Goal: Information Seeking & Learning: Understand process/instructions

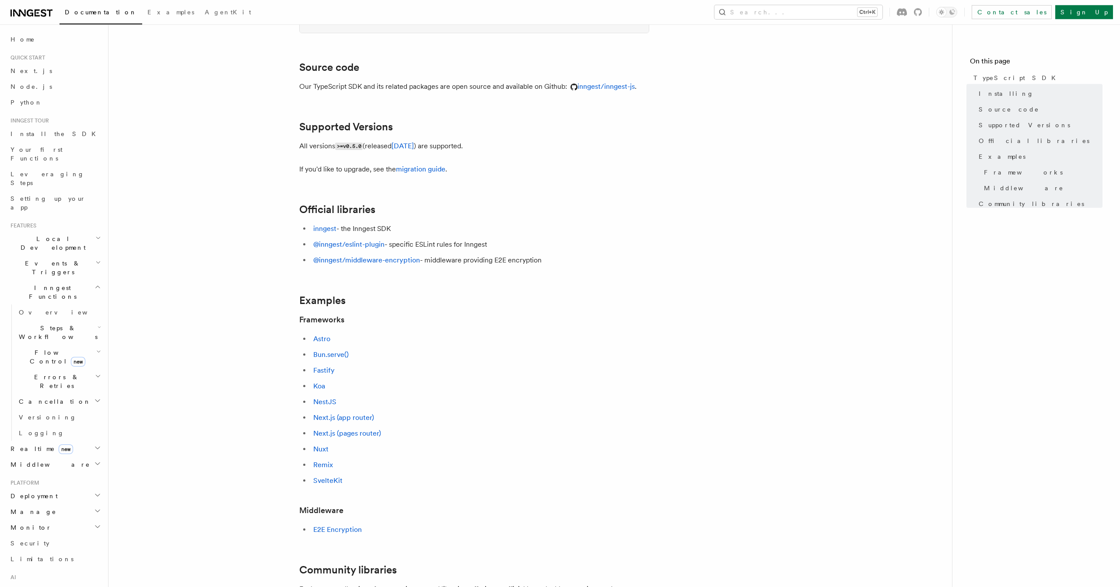
scroll to position [116, 0]
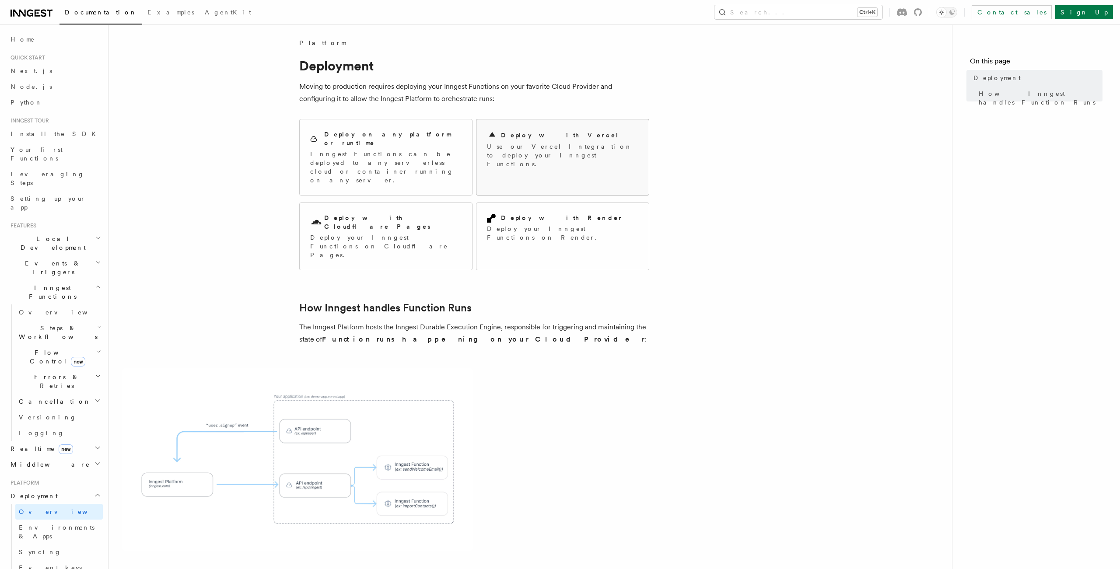
scroll to position [50, 0]
click at [445, 150] on p "Inngest Functions can be deployed to any serverless cloud or container running …" at bounding box center [385, 167] width 151 height 35
click at [49, 145] on link "Your first Functions" at bounding box center [55, 154] width 96 height 25
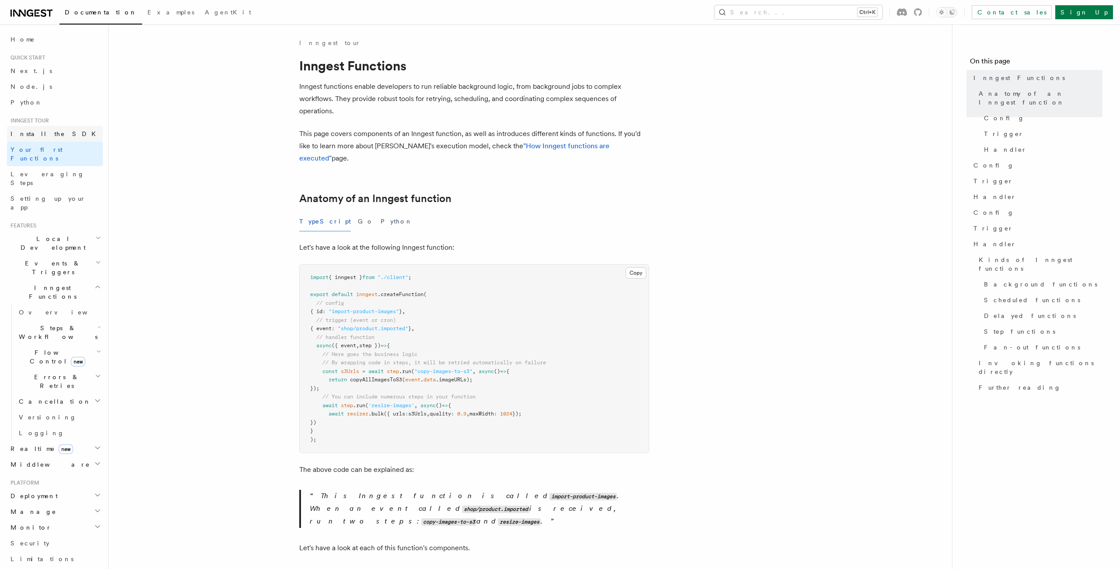
click at [60, 135] on link "Install the SDK" at bounding box center [55, 134] width 96 height 16
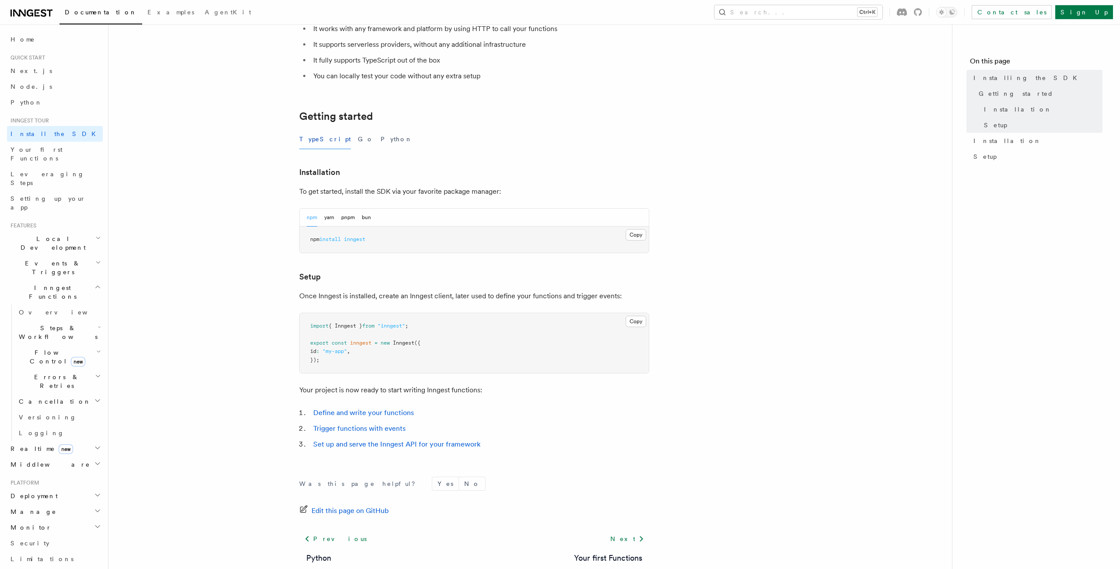
scroll to position [159, 0]
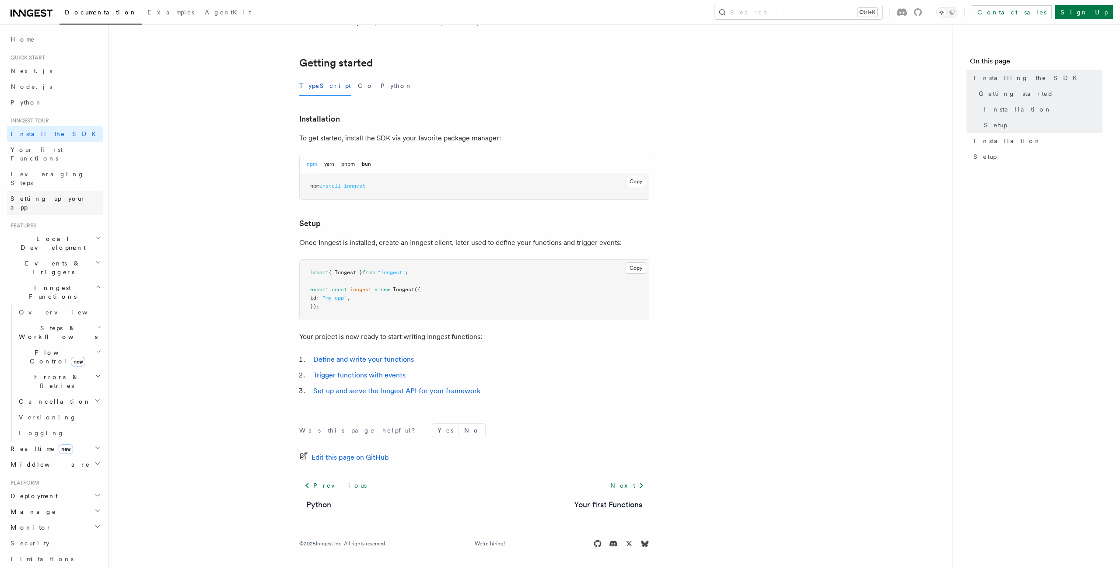
click at [60, 195] on span "Setting up your app" at bounding box center [48, 203] width 75 height 16
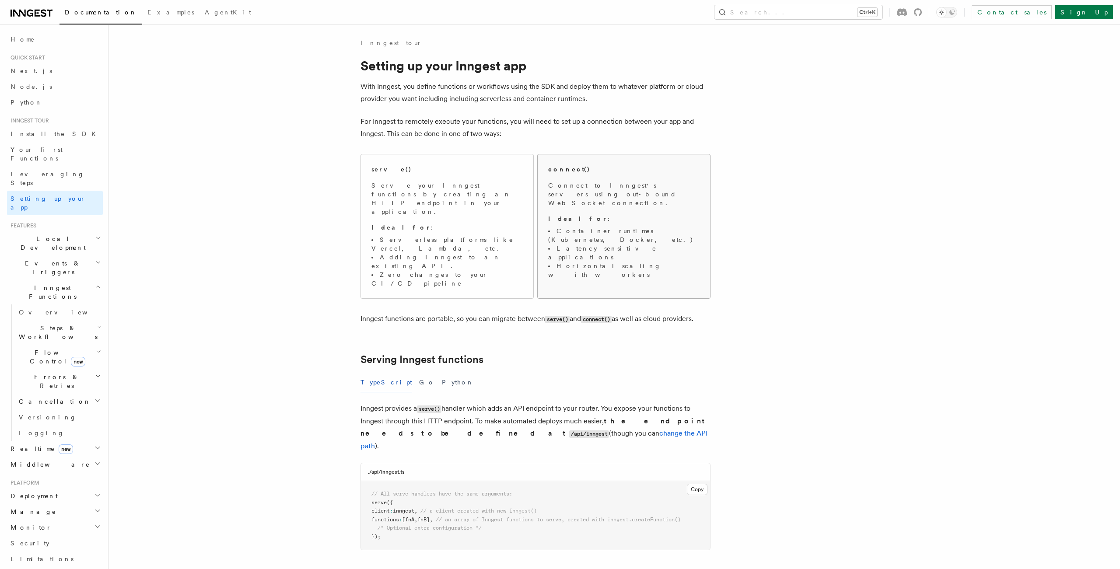
click at [632, 194] on p "Connect to Inngest's servers using out-bound WebSocket connection." at bounding box center [623, 194] width 151 height 26
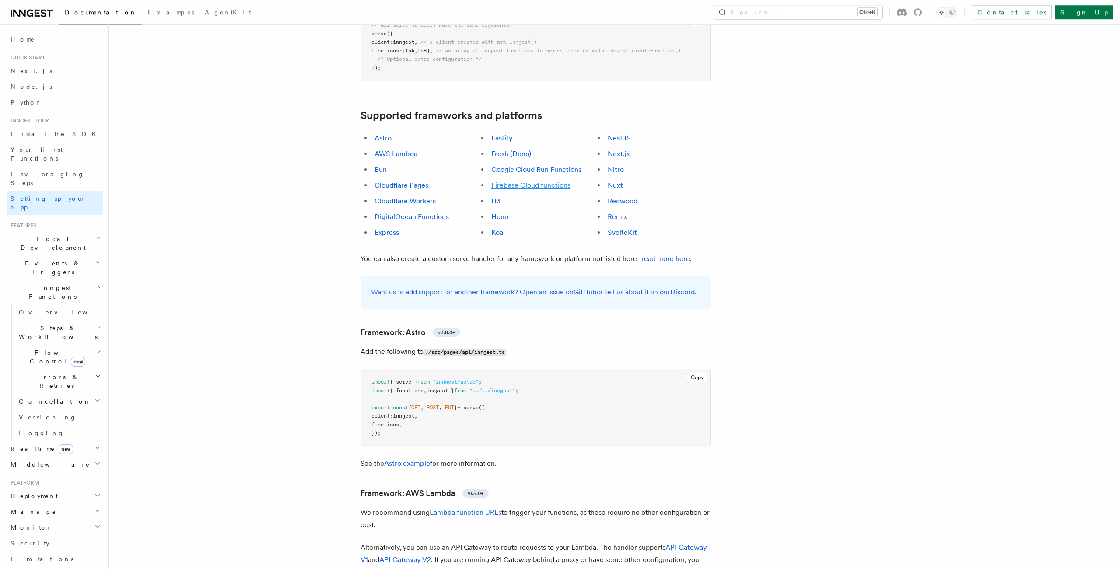
scroll to position [578, 0]
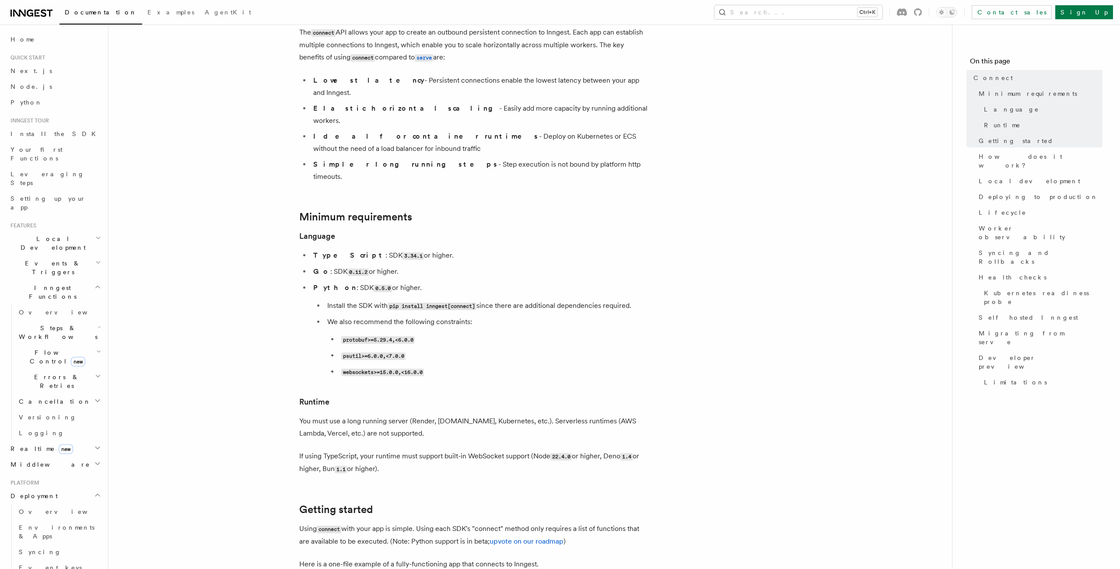
scroll to position [116, 0]
